Goal: Task Accomplishment & Management: Manage account settings

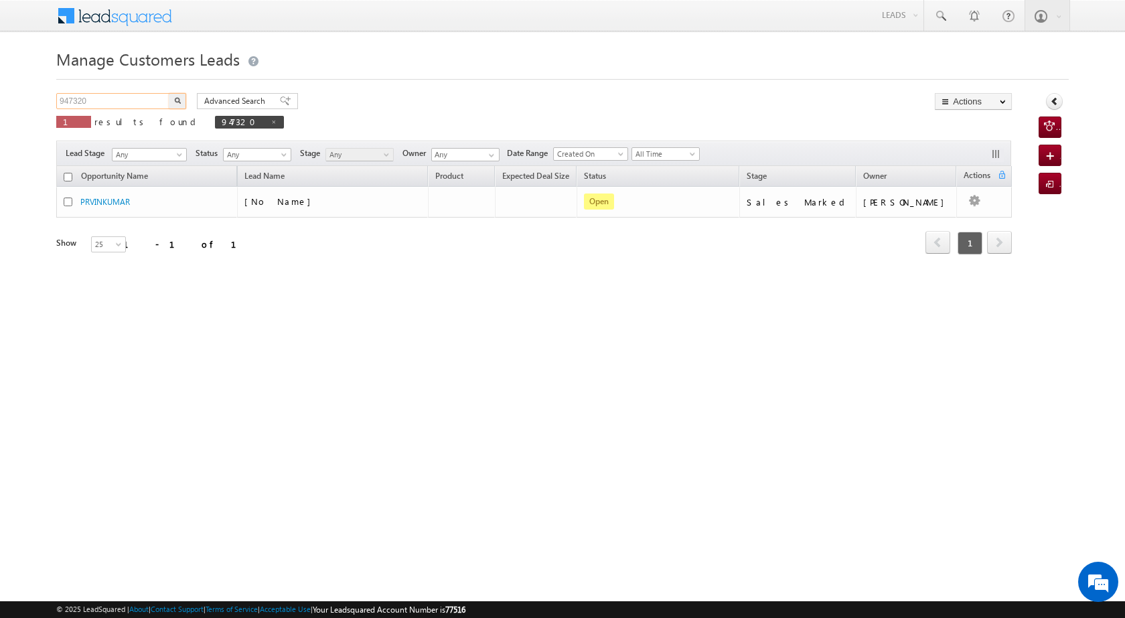
drag, startPoint x: 100, startPoint y: 103, endPoint x: 57, endPoint y: 101, distance: 43.6
click at [57, 101] on input "947320" at bounding box center [113, 101] width 114 height 16
paste input "832103"
type input "832103"
click at [173, 100] on button "button" at bounding box center [177, 101] width 17 height 16
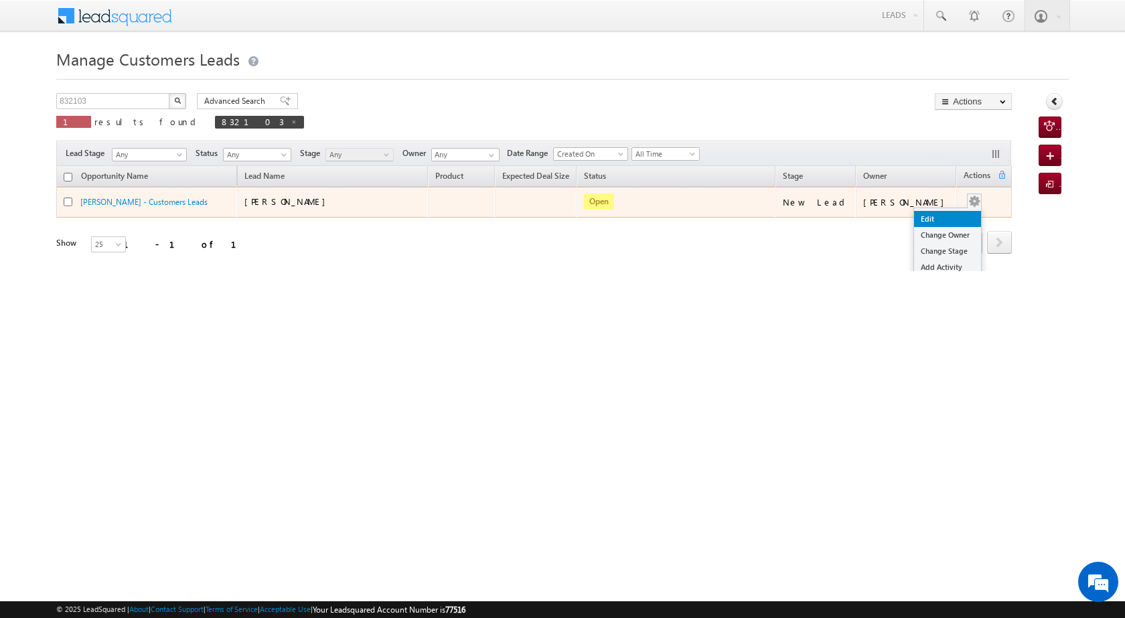
click at [941, 216] on link "Edit" at bounding box center [947, 219] width 67 height 16
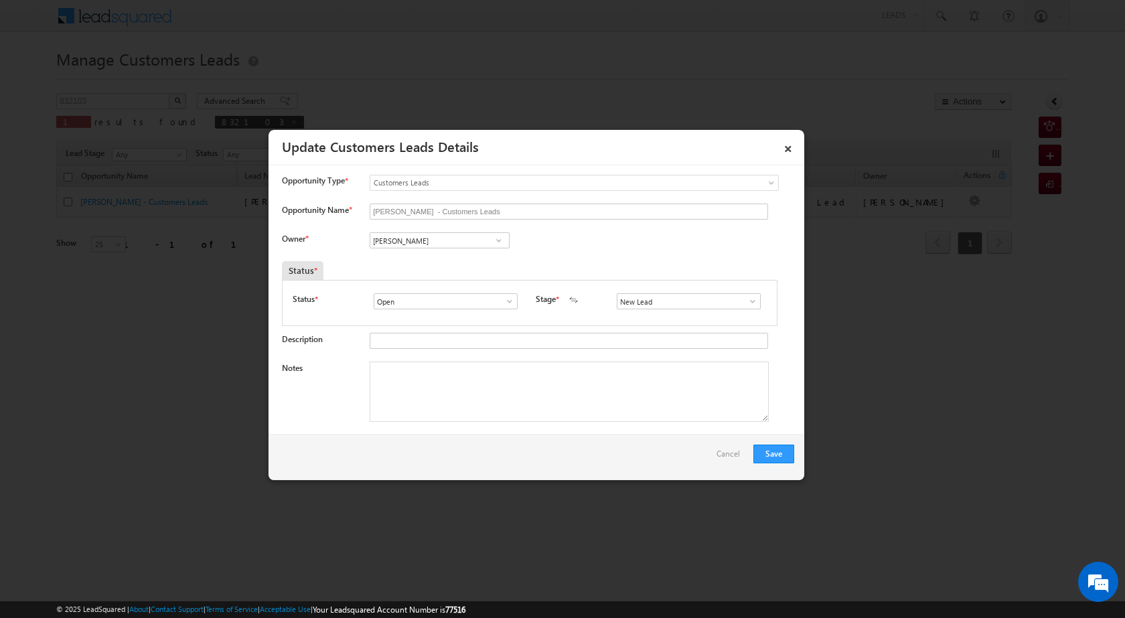
click at [495, 243] on span at bounding box center [498, 240] width 13 height 11
click at [499, 241] on span at bounding box center [498, 240] width 13 height 11
type input "S"
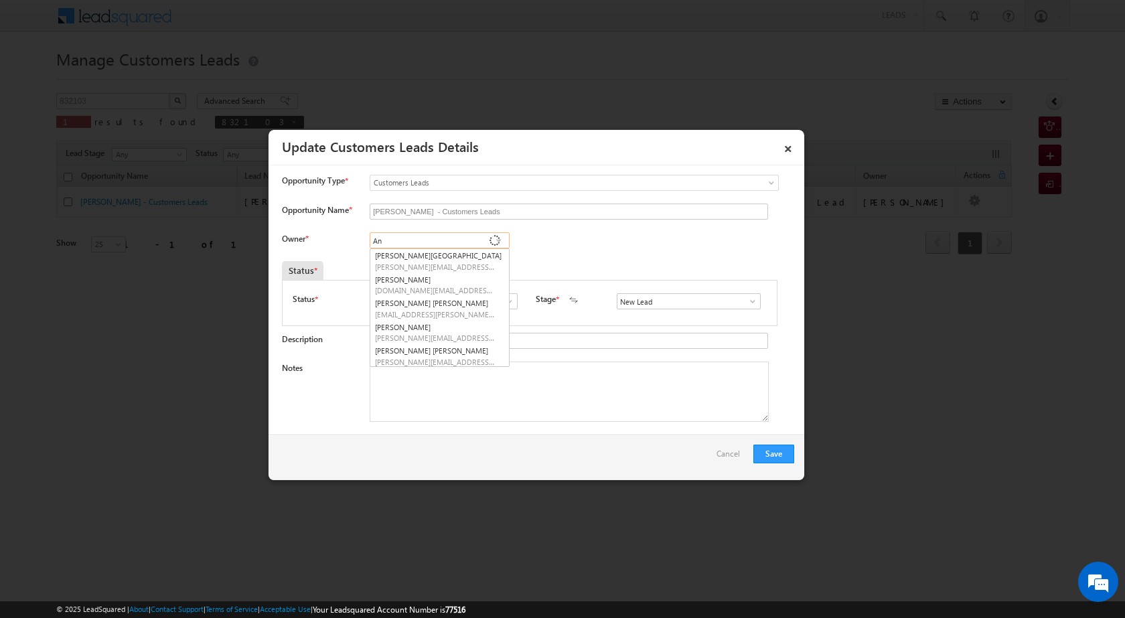
type input "A"
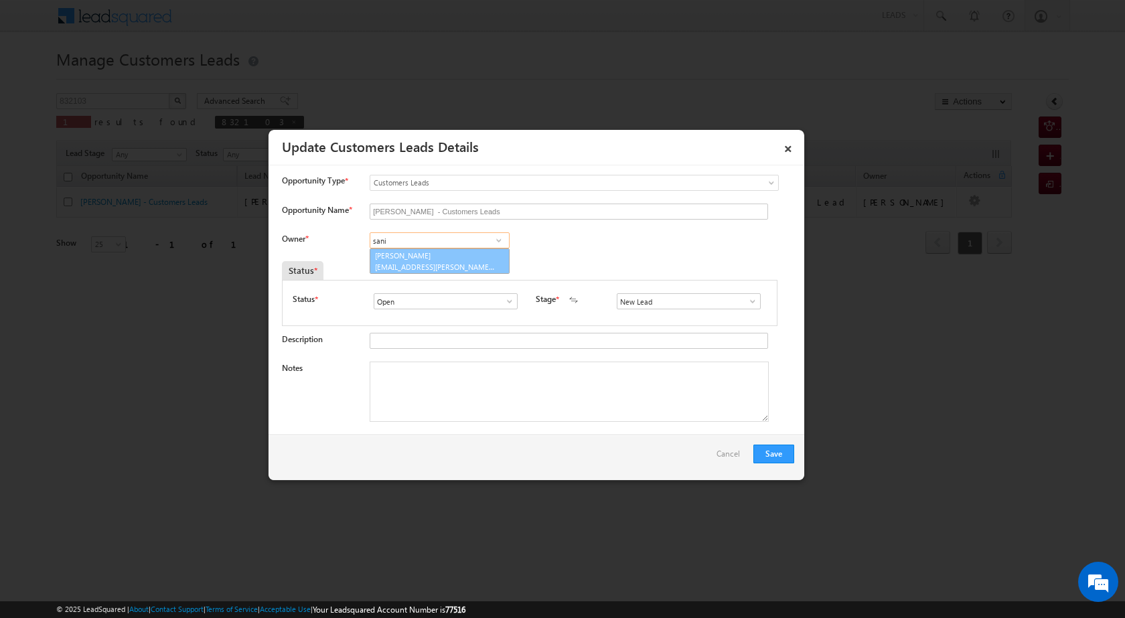
click at [444, 262] on span "[EMAIL_ADDRESS][PERSON_NAME][DOMAIN_NAME]" at bounding box center [435, 267] width 120 height 10
type input "[PERSON_NAME]"
click at [614, 389] on textarea "Notes" at bounding box center [568, 391] width 399 height 60
click at [415, 384] on textarea "Notes" at bounding box center [568, 391] width 399 height 60
paste textarea "[PERSON_NAME] Devi [PERSON_NAME] Agra 2 282001 CX TOPUP NEED 3.5 LAC"
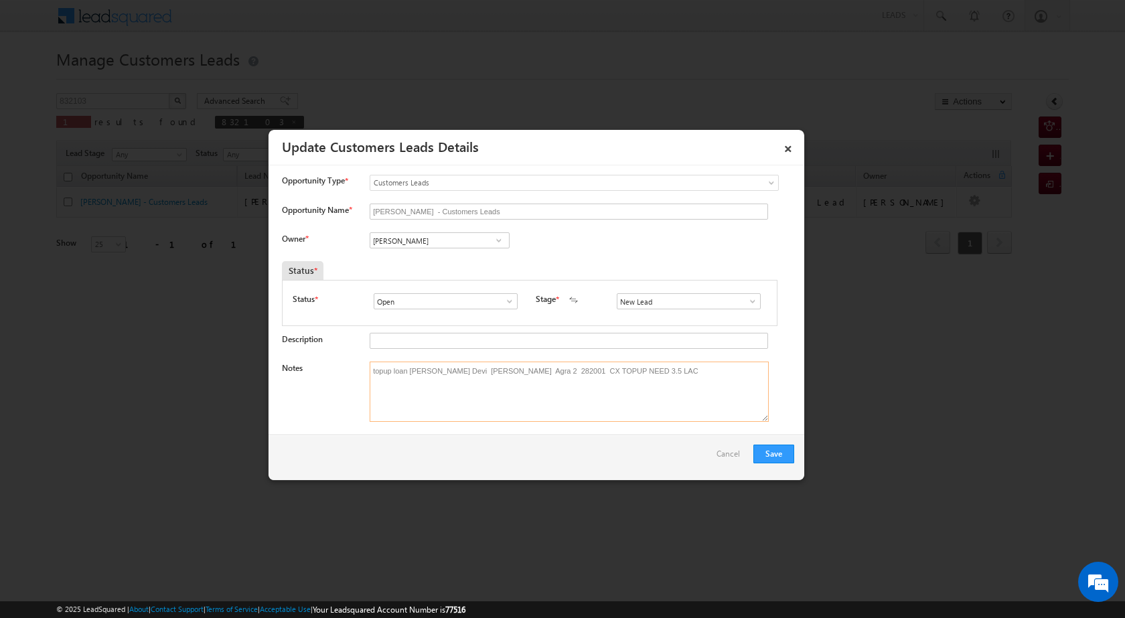
type textarea "topup loan [PERSON_NAME] Devi [PERSON_NAME] Agra 2 282001 CX TOPUP NEED 3.5 LAC"
click at [746, 304] on span at bounding box center [752, 301] width 13 height 11
click at [696, 365] on link "Pending for Follow-Up" at bounding box center [687, 371] width 143 height 15
click at [746, 305] on span at bounding box center [752, 301] width 13 height 11
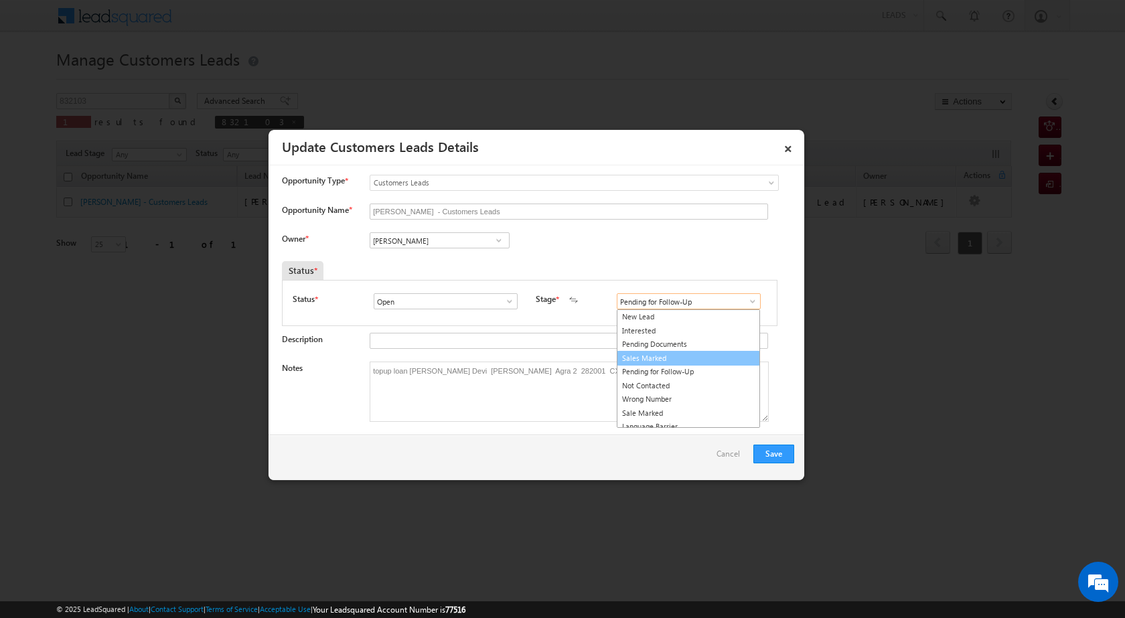
click at [693, 363] on link "Sales Marked" at bounding box center [687, 358] width 143 height 15
type input "Sales Marked"
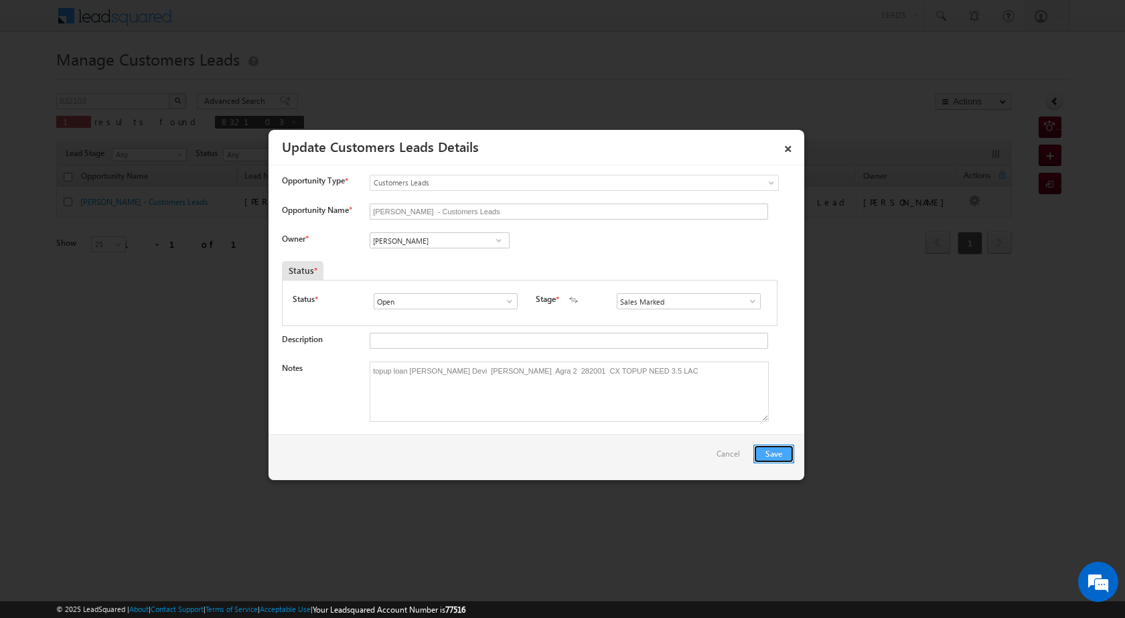
click at [785, 453] on button "Save" at bounding box center [773, 453] width 41 height 19
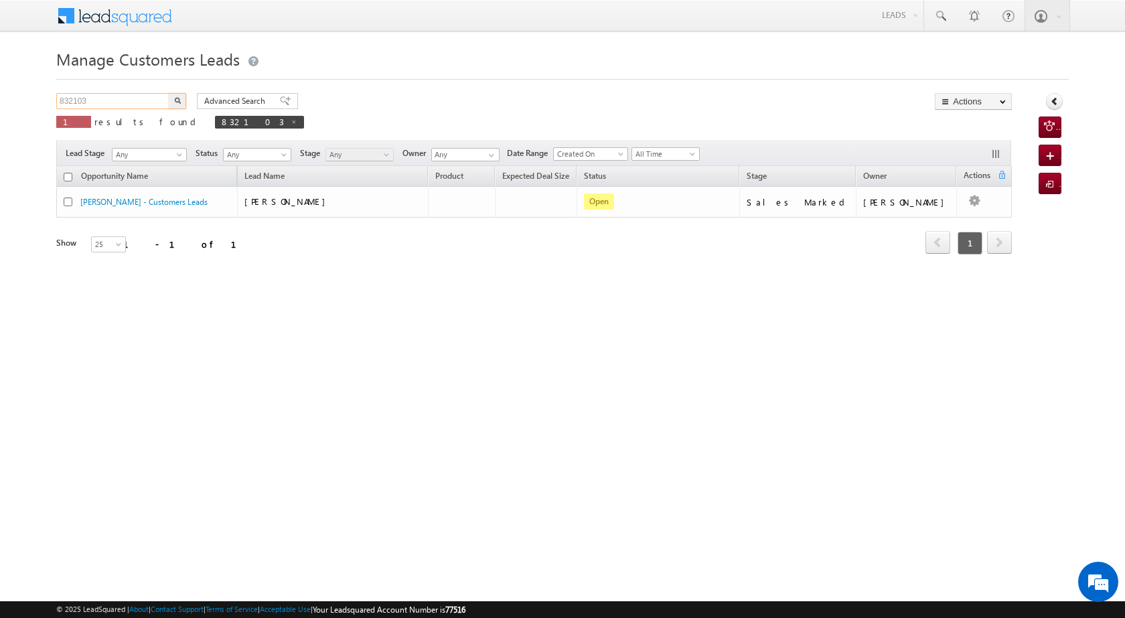
drag, startPoint x: 122, startPoint y: 100, endPoint x: 41, endPoint y: 108, distance: 81.5
click at [41, 108] on body "Menu [PERSON_NAME] [PERSON_NAME] a2@ks erve." at bounding box center [562, 190] width 1125 height 380
paste input "795975"
type input "795975"
click at [185, 104] on button "button" at bounding box center [177, 101] width 17 height 16
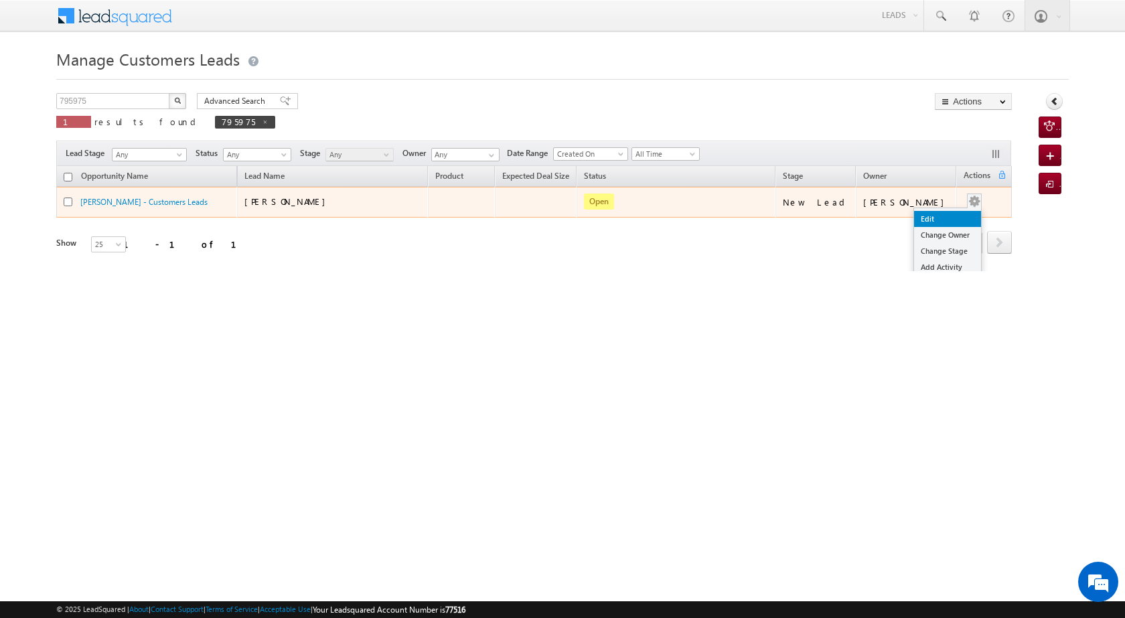
click at [932, 220] on link "Edit" at bounding box center [947, 219] width 67 height 16
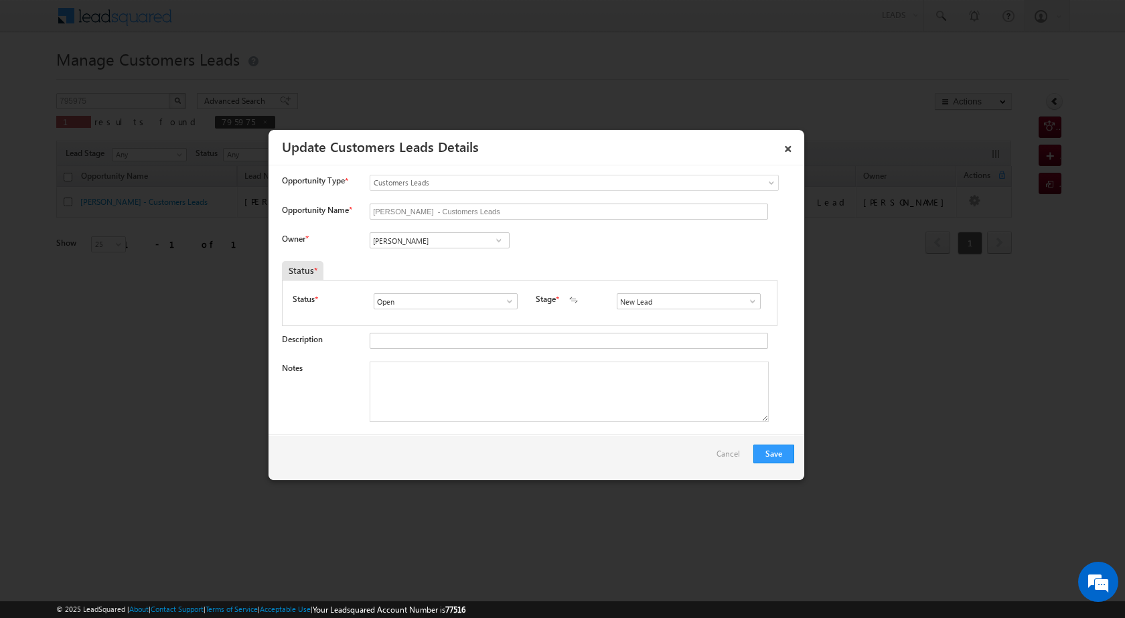
click at [497, 240] on span at bounding box center [498, 240] width 13 height 11
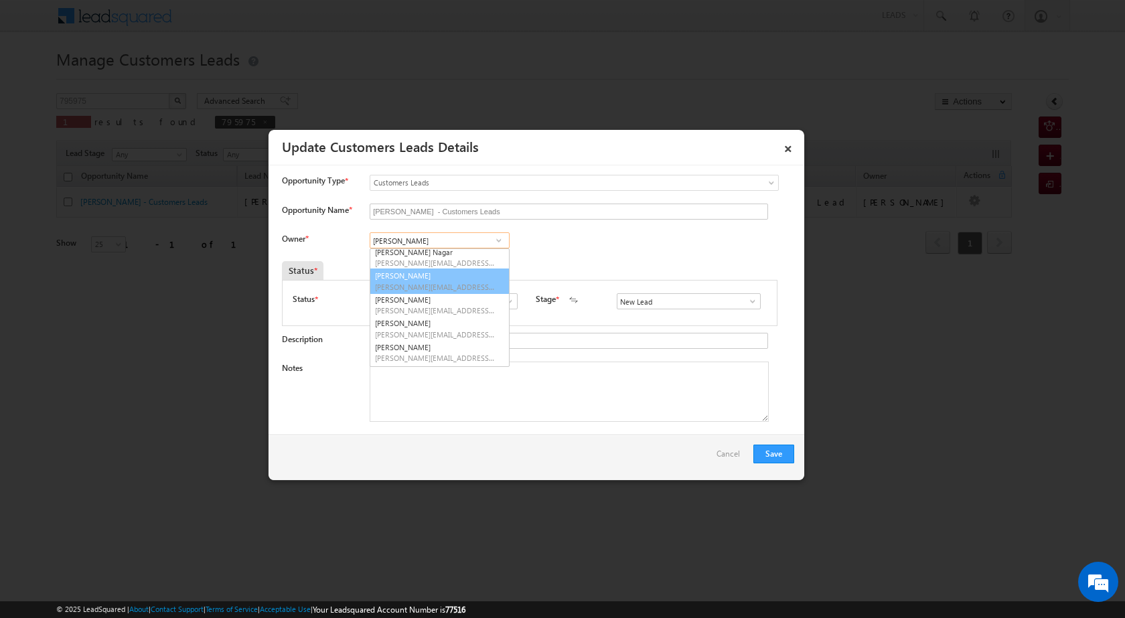
scroll to position [72, 0]
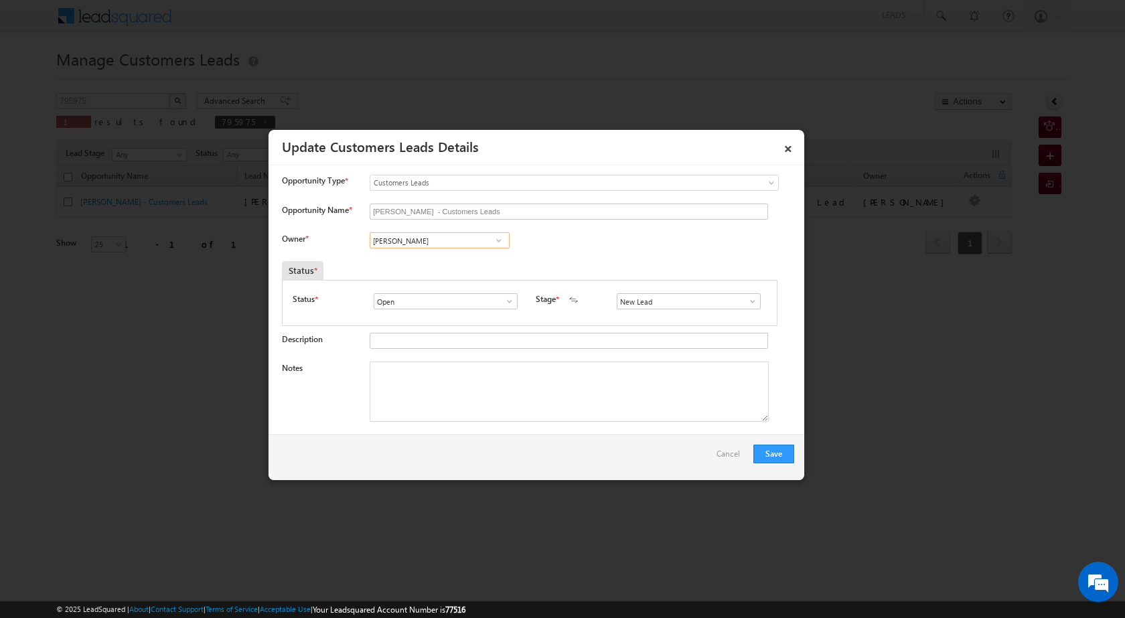
click at [422, 233] on input "[PERSON_NAME]" at bounding box center [439, 240] width 140 height 16
drag, startPoint x: 422, startPoint y: 238, endPoint x: 345, endPoint y: 237, distance: 77.7
click at [345, 237] on div "Owner * [PERSON_NAME] [PERSON_NAME] [PERSON_NAME] [PERSON_NAME] [PERSON_NAME] […" at bounding box center [538, 243] width 512 height 22
paste input "[PERSON_NAME]"
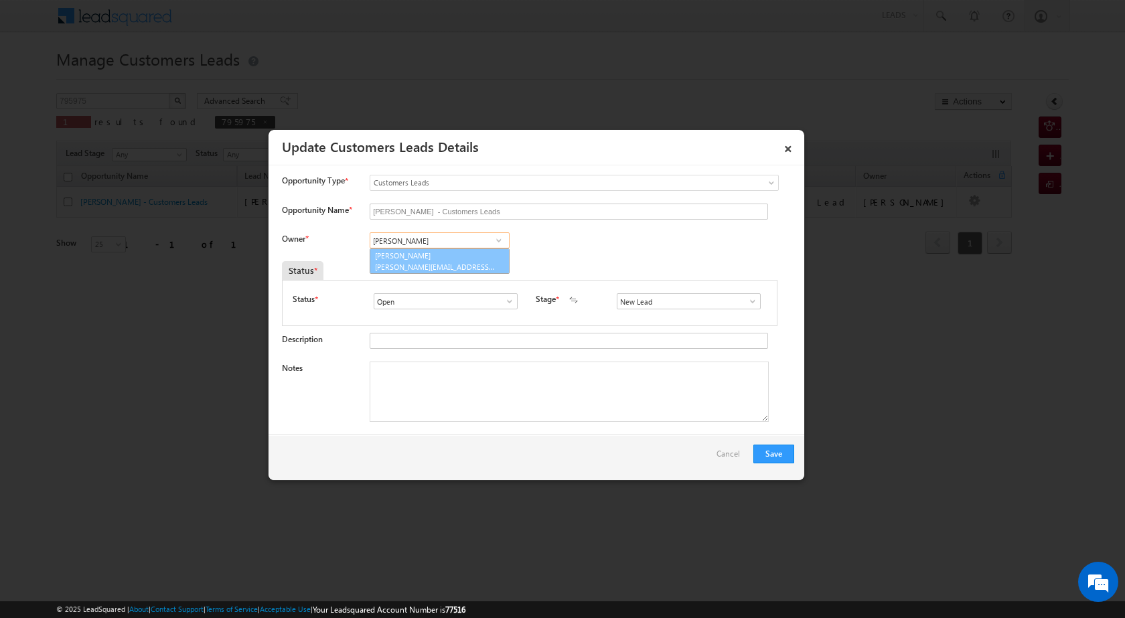
click at [461, 259] on link "[PERSON_NAME] [PERSON_NAME][EMAIL_ADDRESS][DOMAIN_NAME]" at bounding box center [439, 260] width 140 height 25
type input "[PERSON_NAME]"
click at [746, 302] on span at bounding box center [752, 301] width 13 height 11
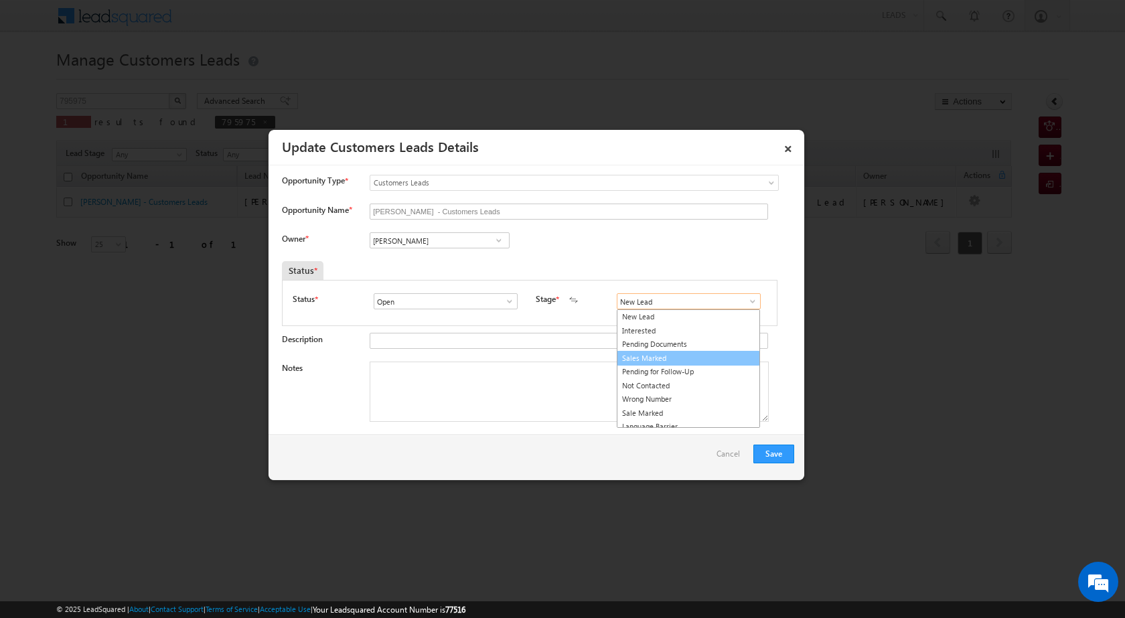
click at [695, 360] on link "Sales Marked" at bounding box center [687, 358] width 143 height 15
type input "Sales Marked"
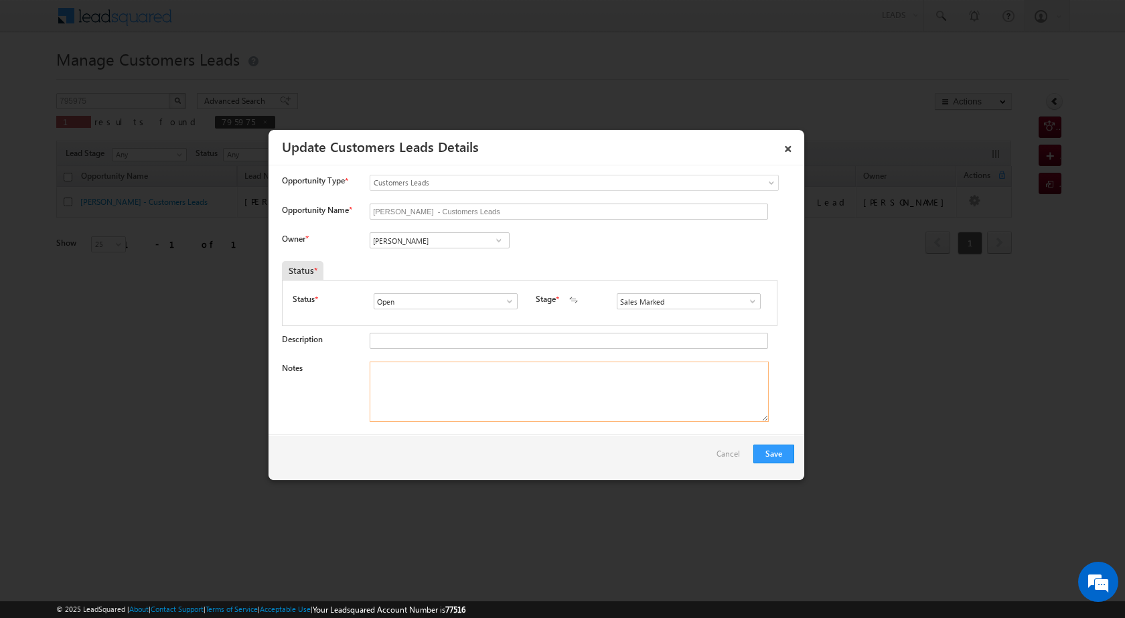
click at [538, 394] on textarea "Notes" at bounding box center [568, 391] width 399 height 60
click at [516, 394] on textarea "Notes" at bounding box center [568, 391] width 399 height 60
paste textarea "TOUP 4 LAC TOUP [PERSON_NAME] 8957189173 LUCKNOW 226028 UNIQ ID 795975"
type textarea "TOUP 4 LAC TOUP [PERSON_NAME] 8957189173 LUCKNOW 226028 UNIQ ID 795975"
click at [788, 450] on button "Save" at bounding box center [773, 453] width 41 height 19
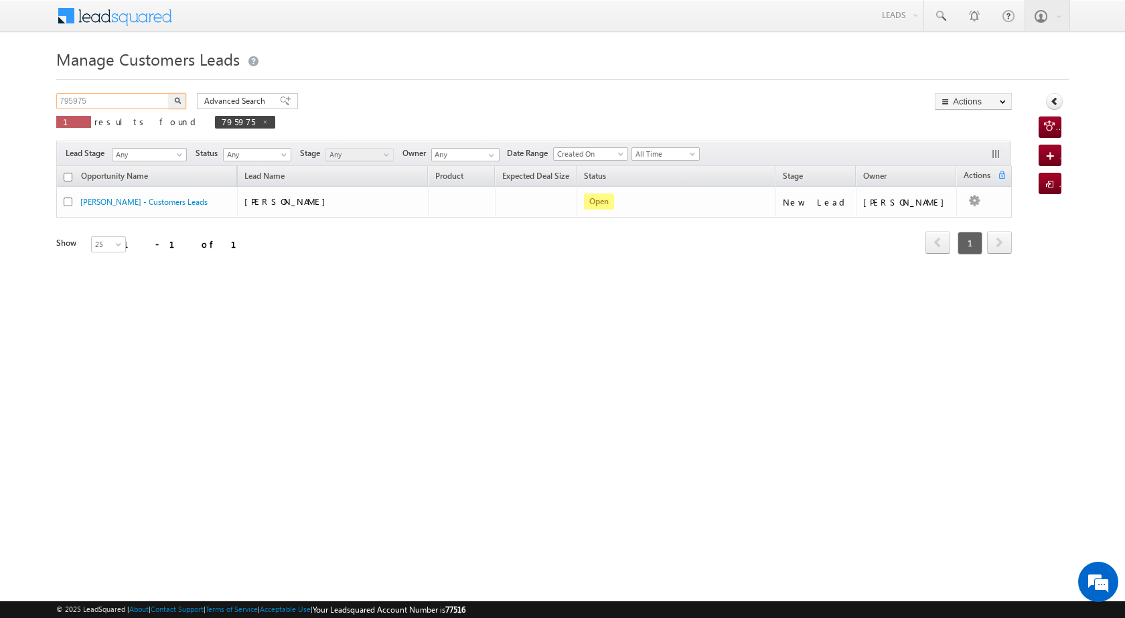
drag, startPoint x: 98, startPoint y: 100, endPoint x: 57, endPoint y: 96, distance: 41.1
click at [57, 98] on input "795975" at bounding box center [113, 101] width 114 height 16
paste input "832140"
type input "832140"
click at [180, 104] on button "button" at bounding box center [177, 101] width 17 height 16
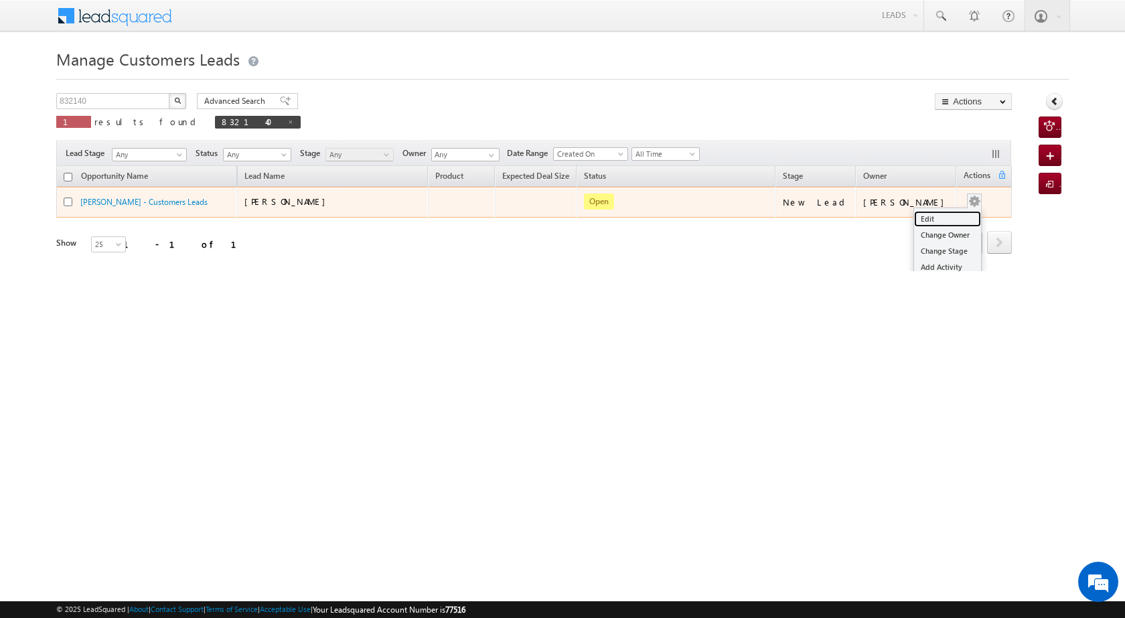
click at [944, 211] on link "Edit" at bounding box center [947, 219] width 67 height 16
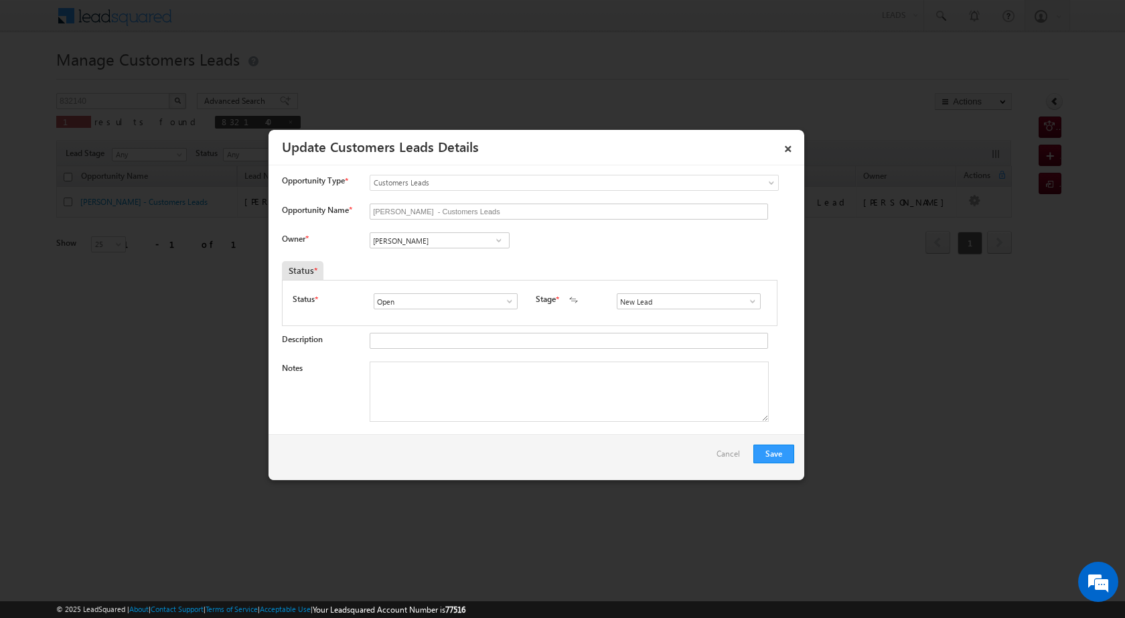
click at [498, 236] on span at bounding box center [498, 240] width 13 height 11
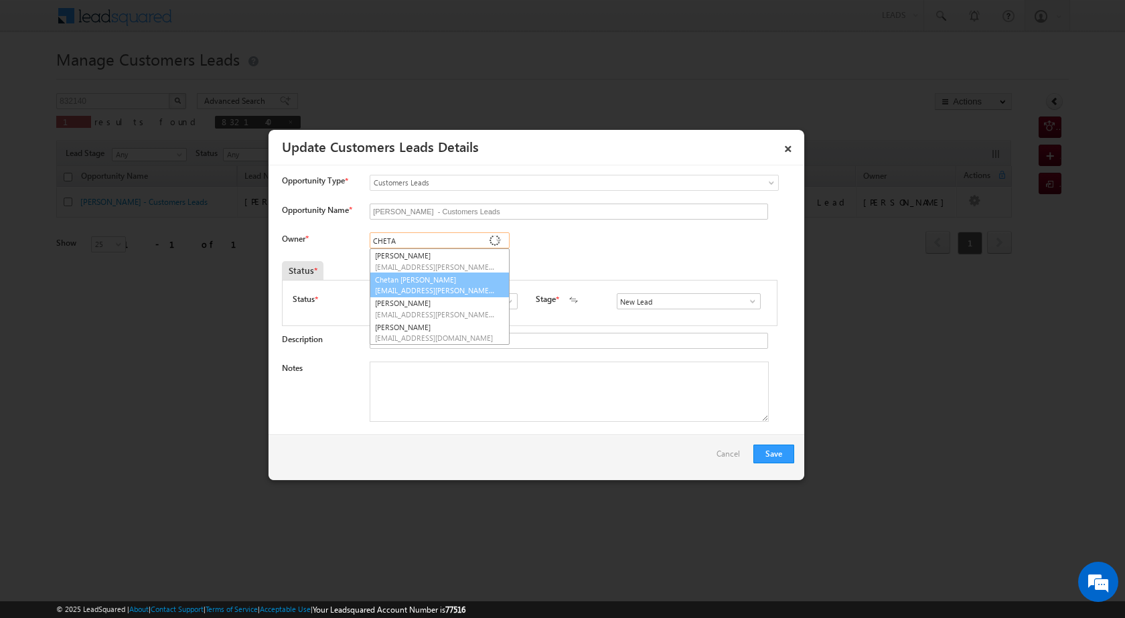
click at [463, 286] on span "[EMAIL_ADDRESS][PERSON_NAME][DOMAIN_NAME]" at bounding box center [435, 290] width 120 height 10
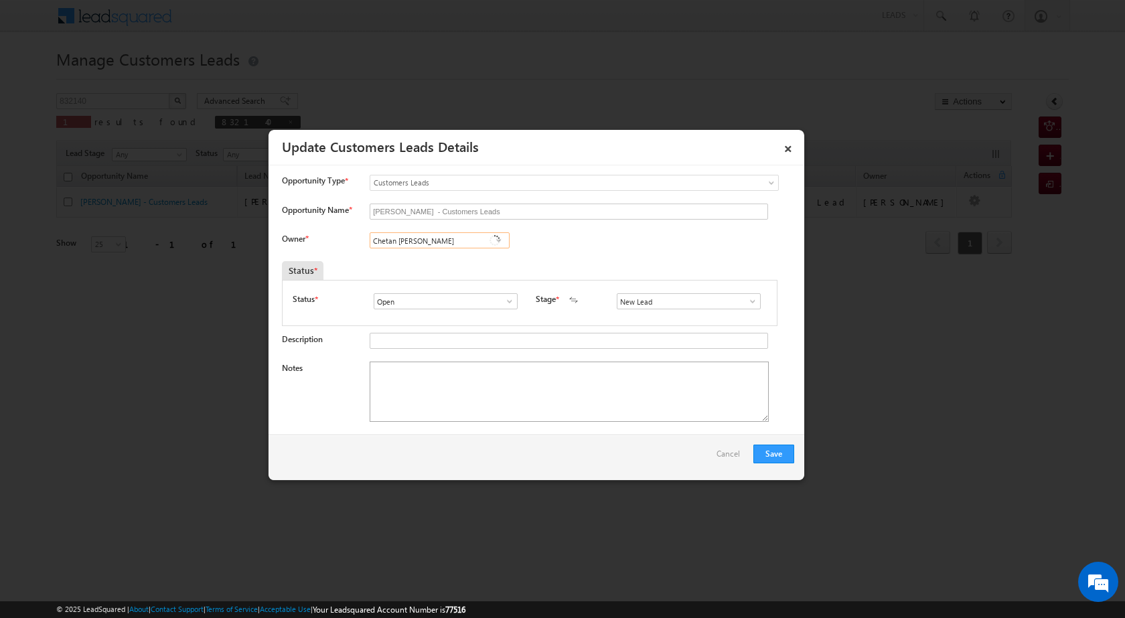
type input "Chetan [PERSON_NAME]"
click at [509, 368] on textarea "Notes" at bounding box center [568, 391] width 399 height 60
paste textarea "[PERSON_NAME] [PERSON_NAME] 15 LAC TOPUP 451660 [PERSON_NAME] 7828104248"
drag, startPoint x: 711, startPoint y: 367, endPoint x: 341, endPoint y: 387, distance: 370.7
click at [341, 387] on div "Notes TOPUP NEED CX [PERSON_NAME] [PERSON_NAME] 15 LAC TOPUP 451660 [PERSON_NAM…" at bounding box center [538, 394] width 512 height 67
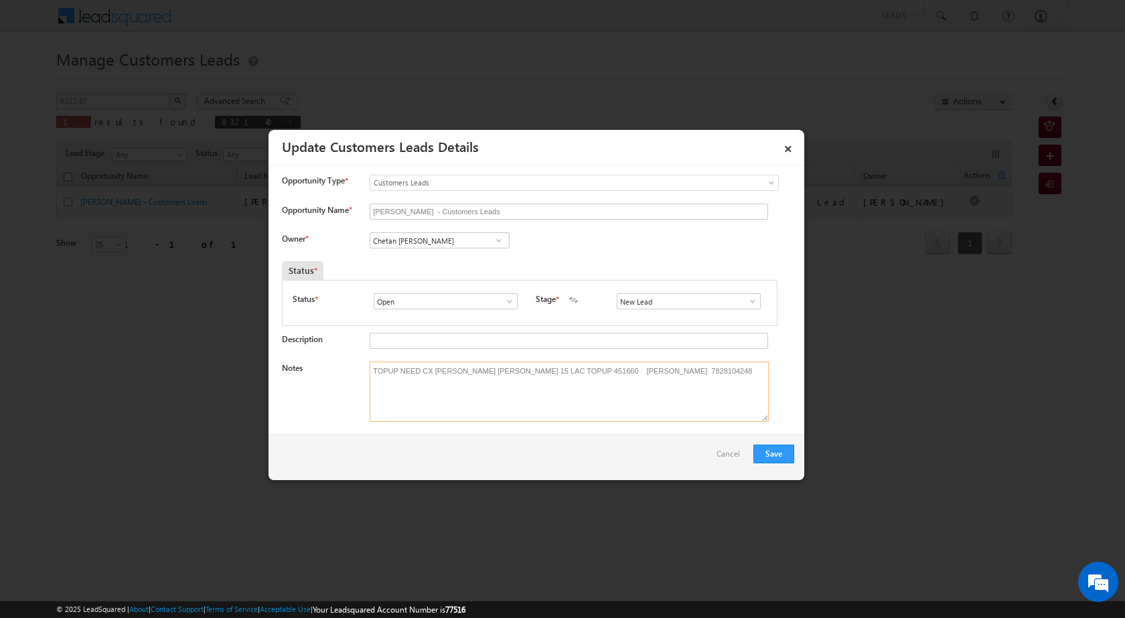
type textarea "TOPUP NEED CX [PERSON_NAME] [PERSON_NAME] 15 LAC TOPUP 451660 [PERSON_NAME] 782…"
click at [746, 299] on span at bounding box center [752, 301] width 13 height 11
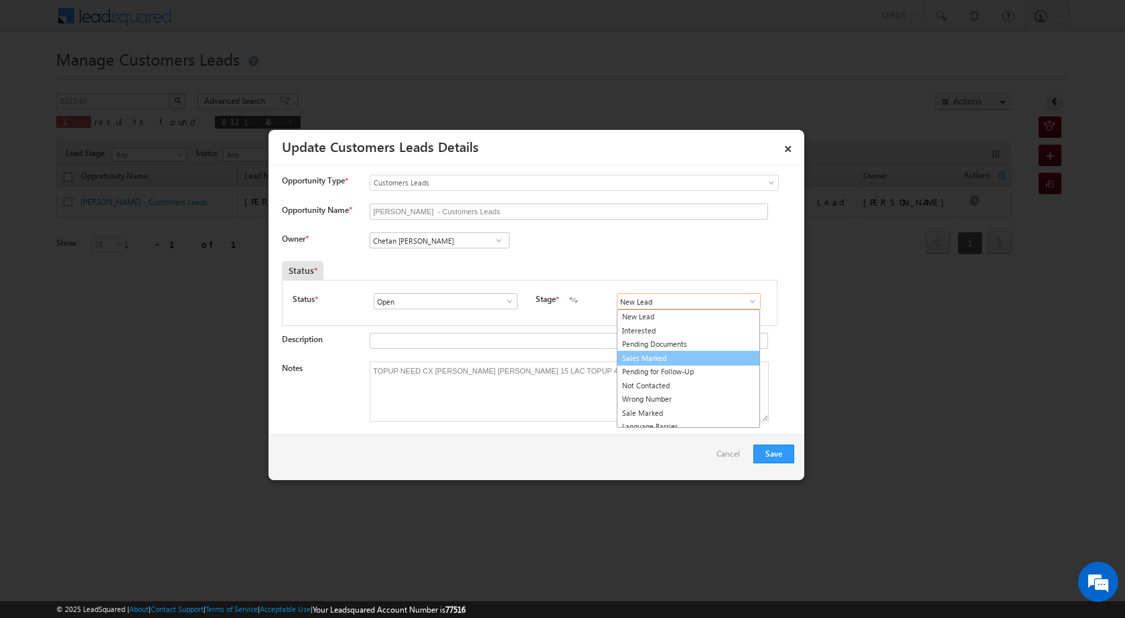
click at [673, 362] on link "Sales Marked" at bounding box center [687, 358] width 143 height 15
type input "Sales Marked"
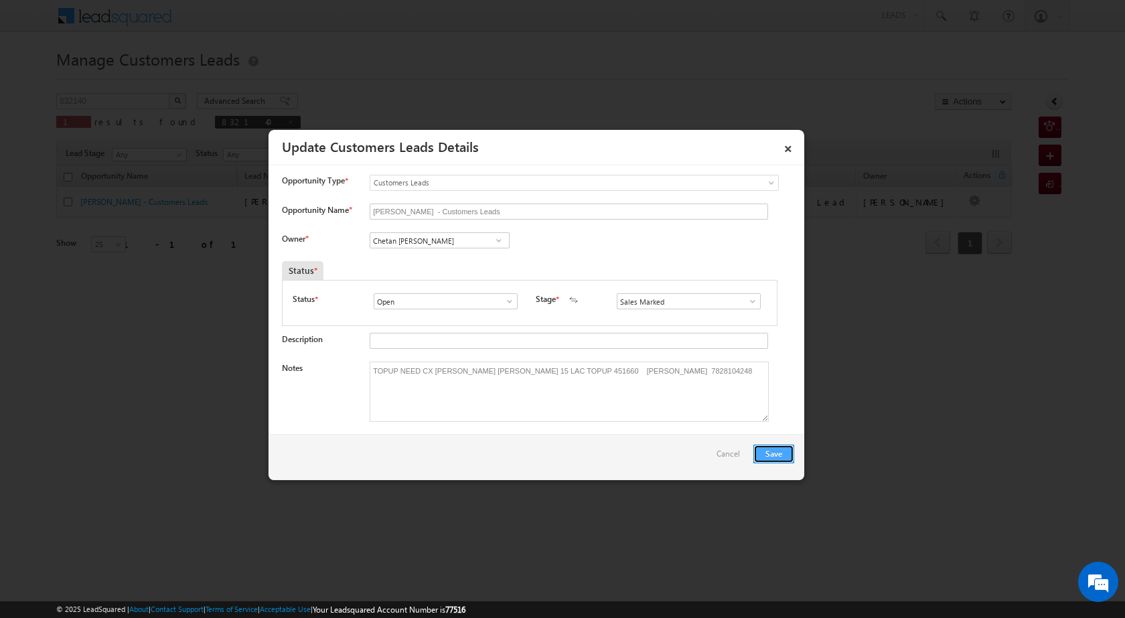
click at [784, 455] on button "Save" at bounding box center [773, 453] width 41 height 19
